Goal: Information Seeking & Learning: Learn about a topic

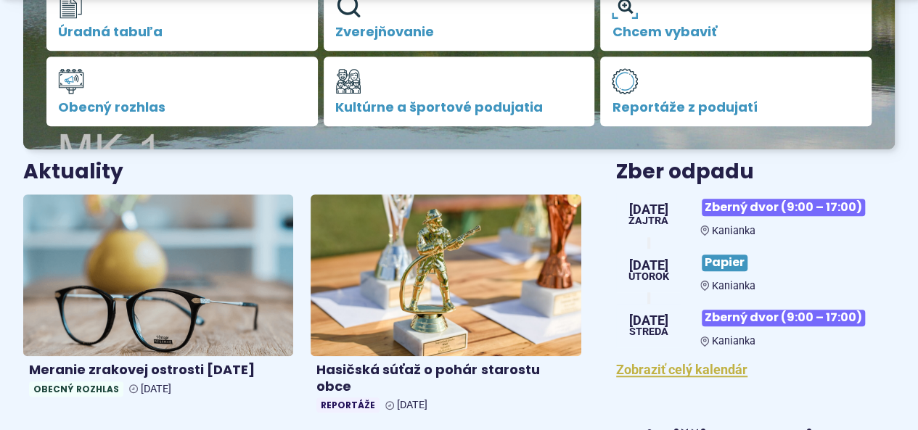
scroll to position [497, 0]
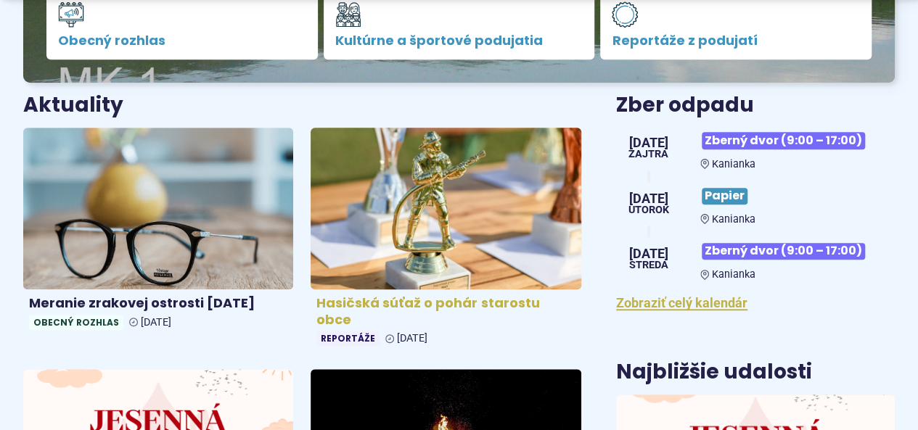
click at [409, 246] on img at bounding box center [445, 209] width 311 height 186
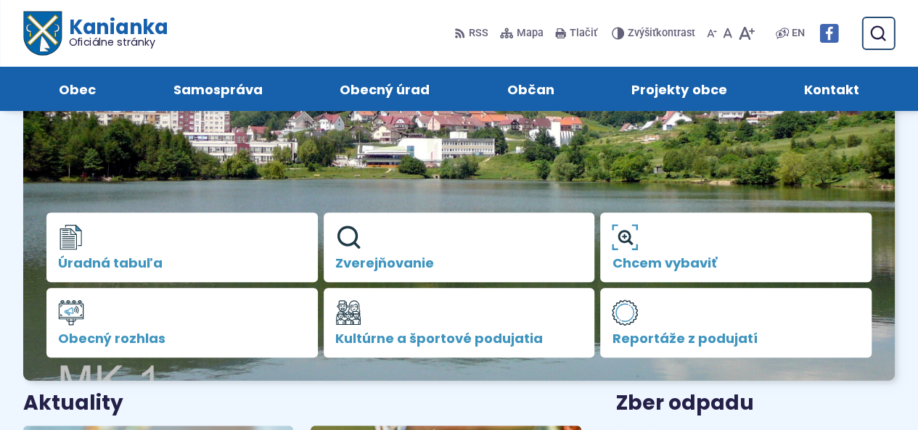
scroll to position [177, 0]
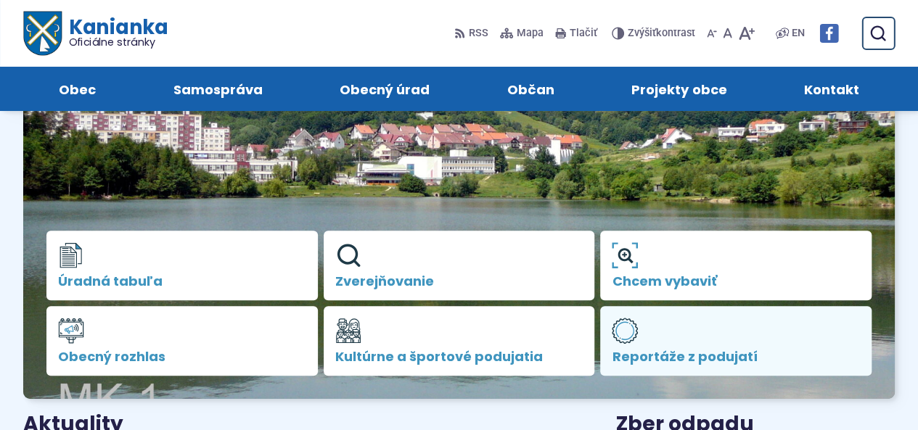
click at [669, 350] on span "Reportáže z podujatí" at bounding box center [736, 357] width 248 height 15
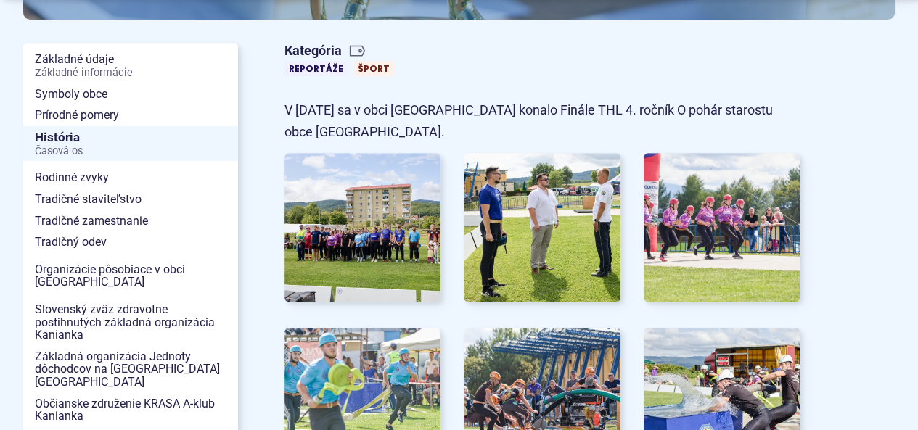
scroll to position [407, 0]
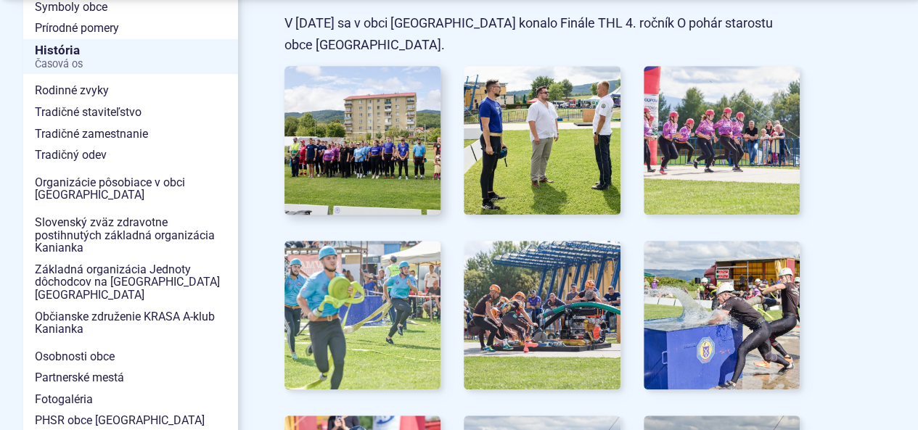
click at [359, 177] on img at bounding box center [363, 140] width 172 height 163
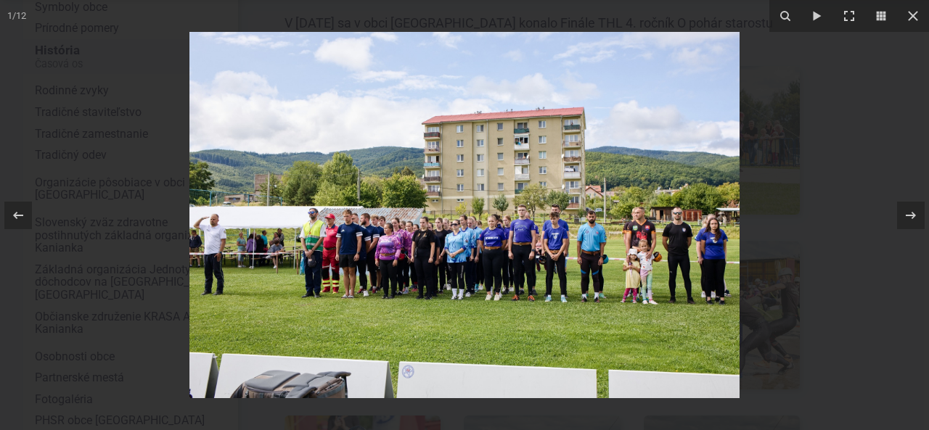
click at [56, 97] on div at bounding box center [464, 215] width 929 height 430
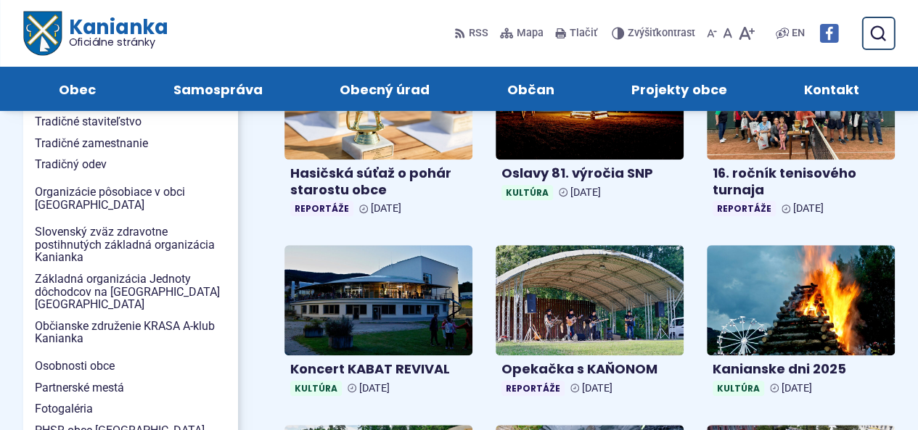
scroll to position [348, 0]
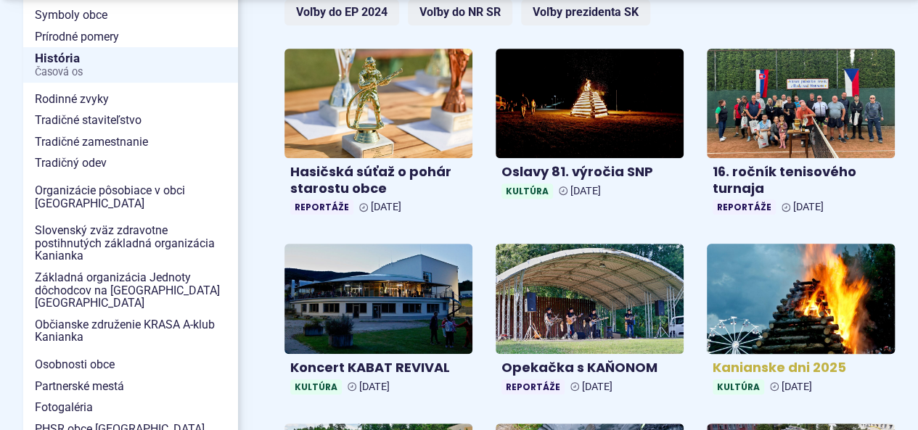
click at [754, 295] on img at bounding box center [801, 299] width 216 height 127
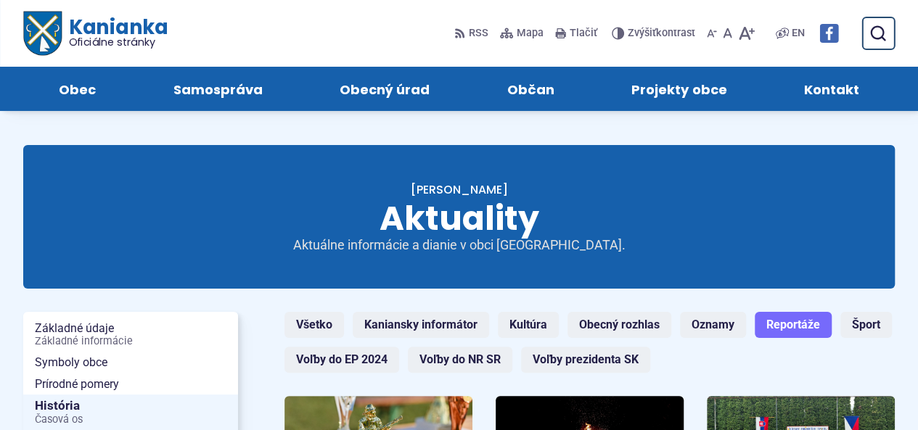
scroll to position [0, 0]
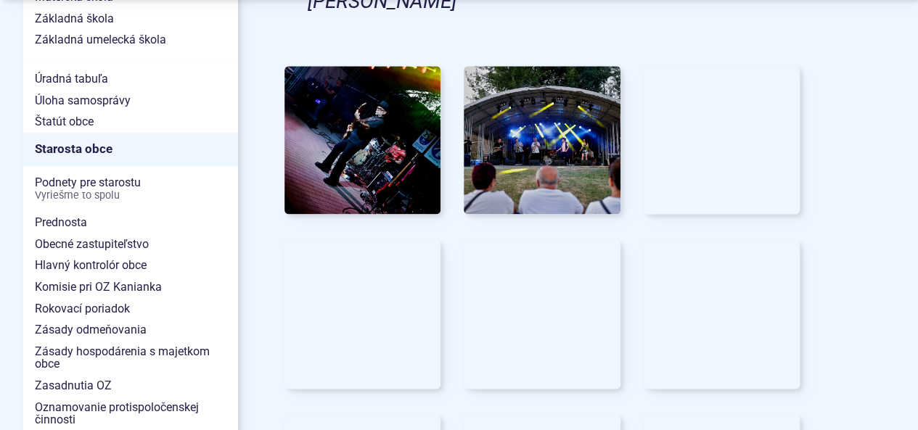
scroll to position [929, 0]
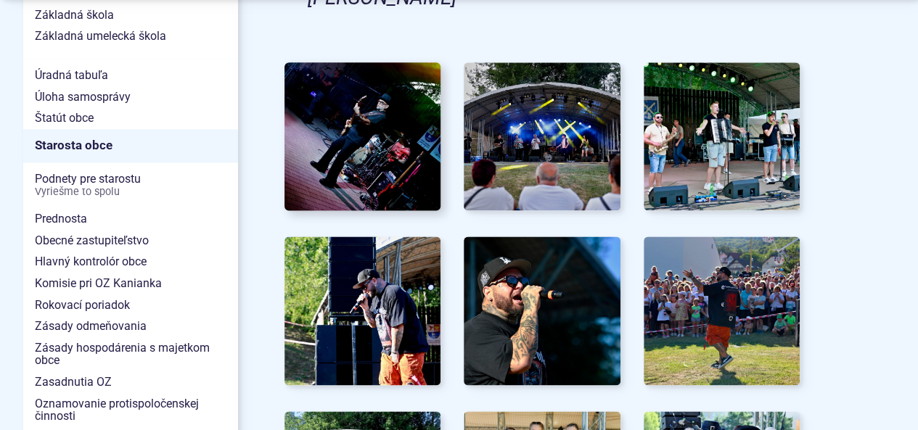
click at [376, 108] on img at bounding box center [363, 135] width 172 height 163
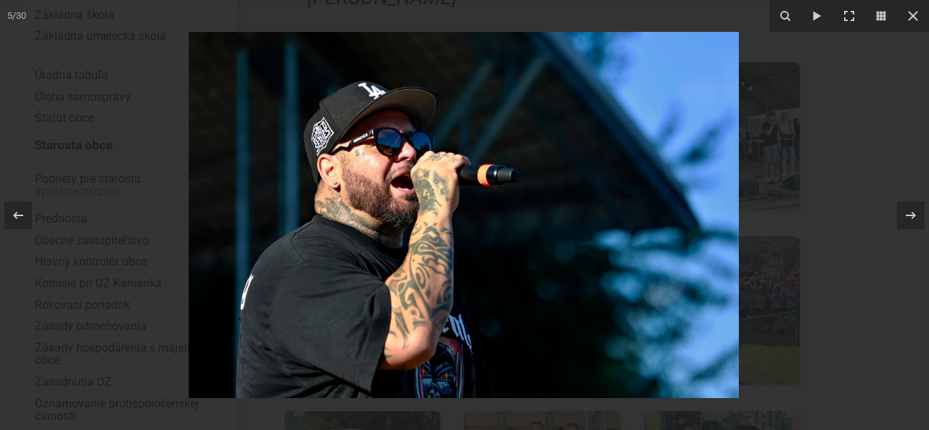
click at [126, 68] on div at bounding box center [464, 215] width 929 height 430
